Goal: Use online tool/utility: Utilize a website feature to perform a specific function

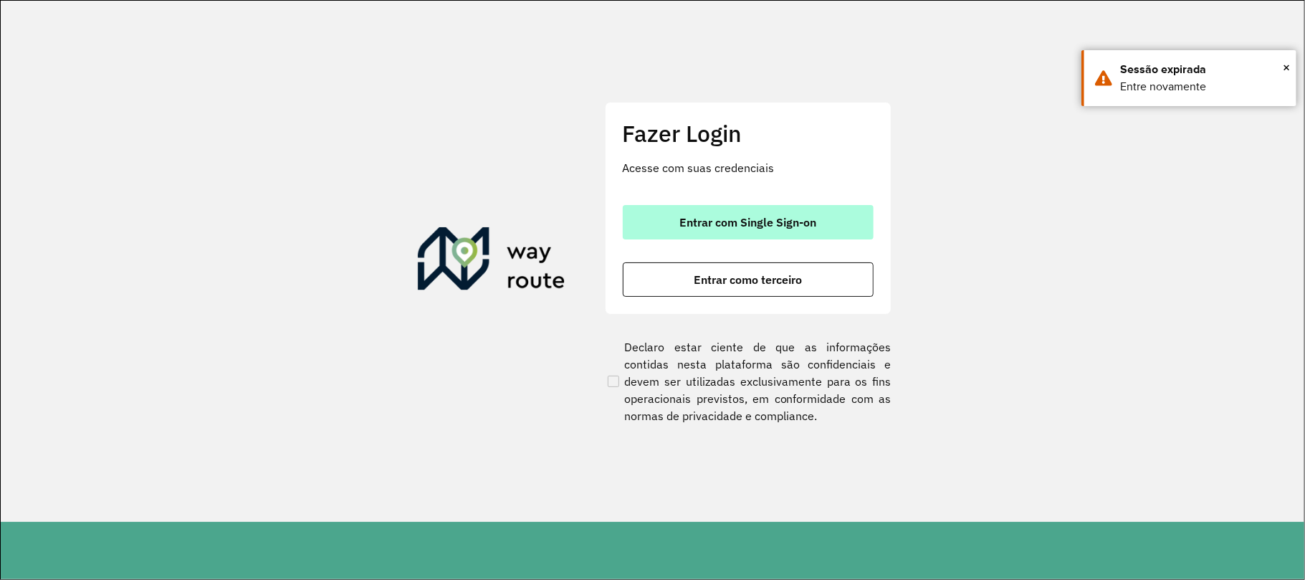
click at [721, 228] on button "Entrar com Single Sign-on" at bounding box center [748, 222] width 251 height 34
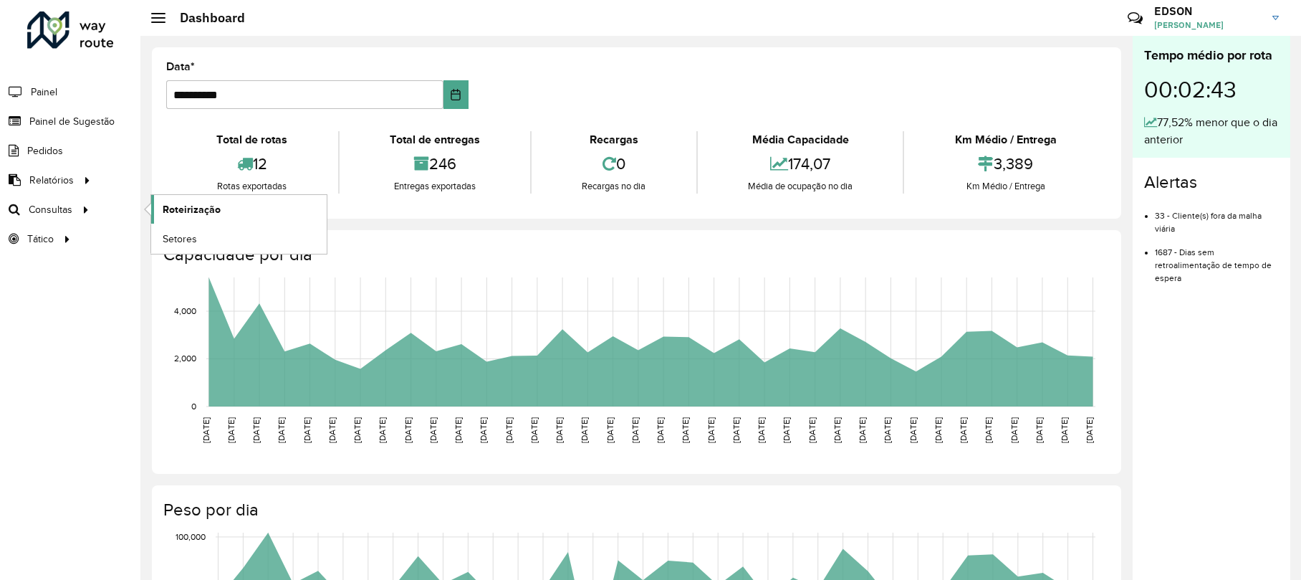
click at [178, 207] on span "Roteirização" at bounding box center [192, 209] width 58 height 15
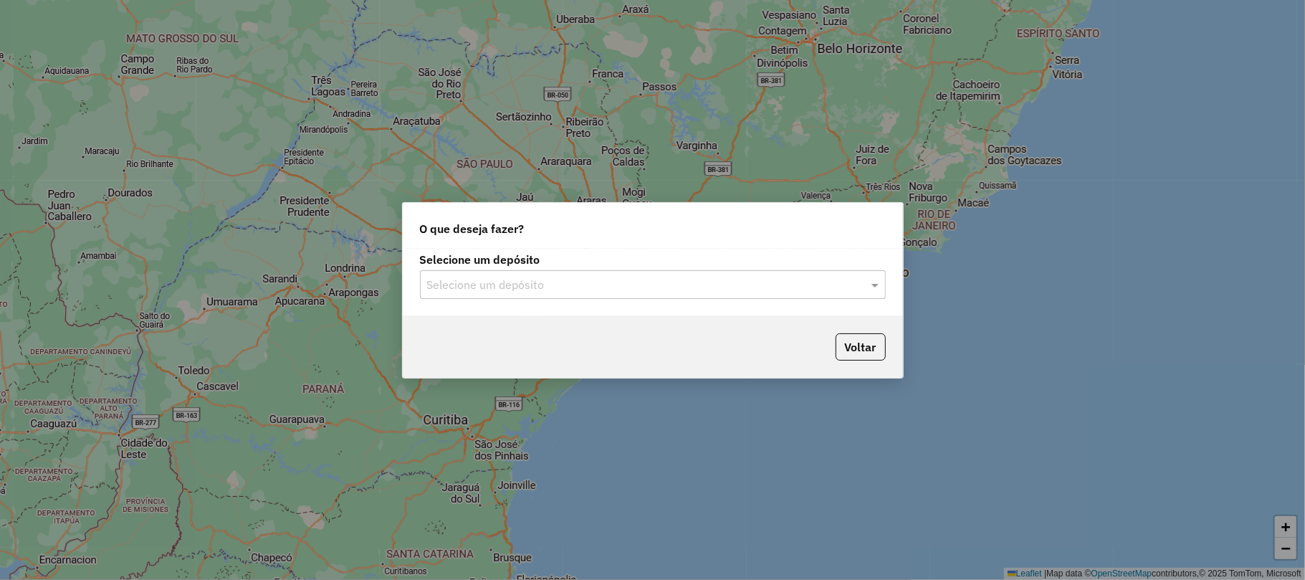
click at [620, 279] on input "text" at bounding box center [638, 285] width 423 height 17
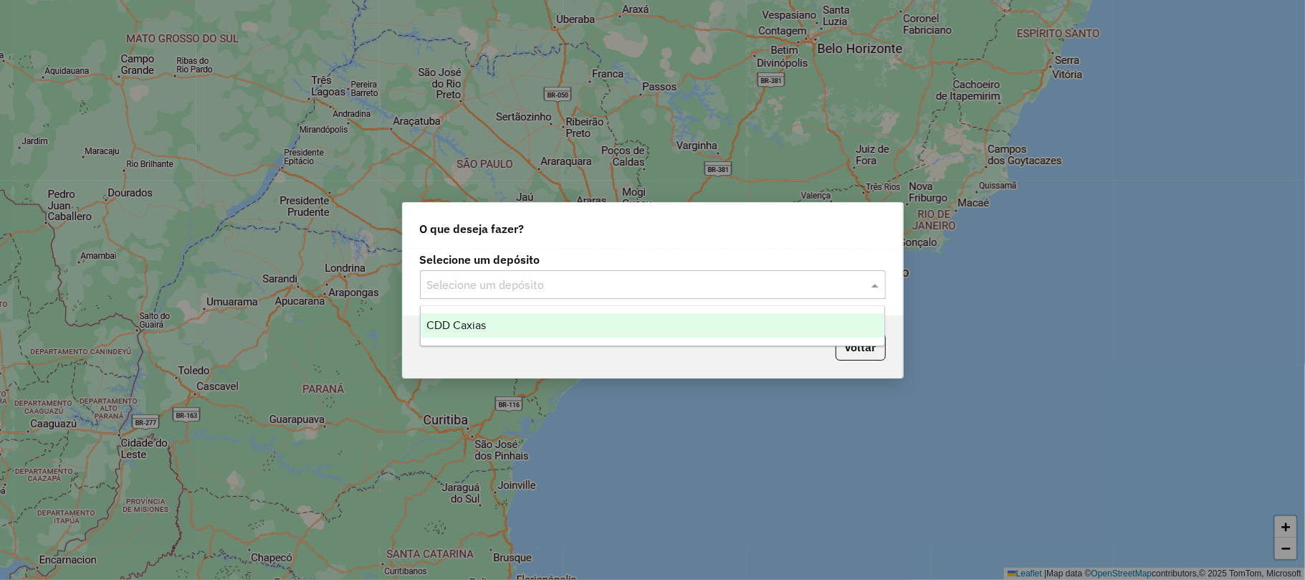
click at [577, 332] on div "CDD Caxias" at bounding box center [653, 325] width 464 height 24
